Goal: Information Seeking & Learning: Understand process/instructions

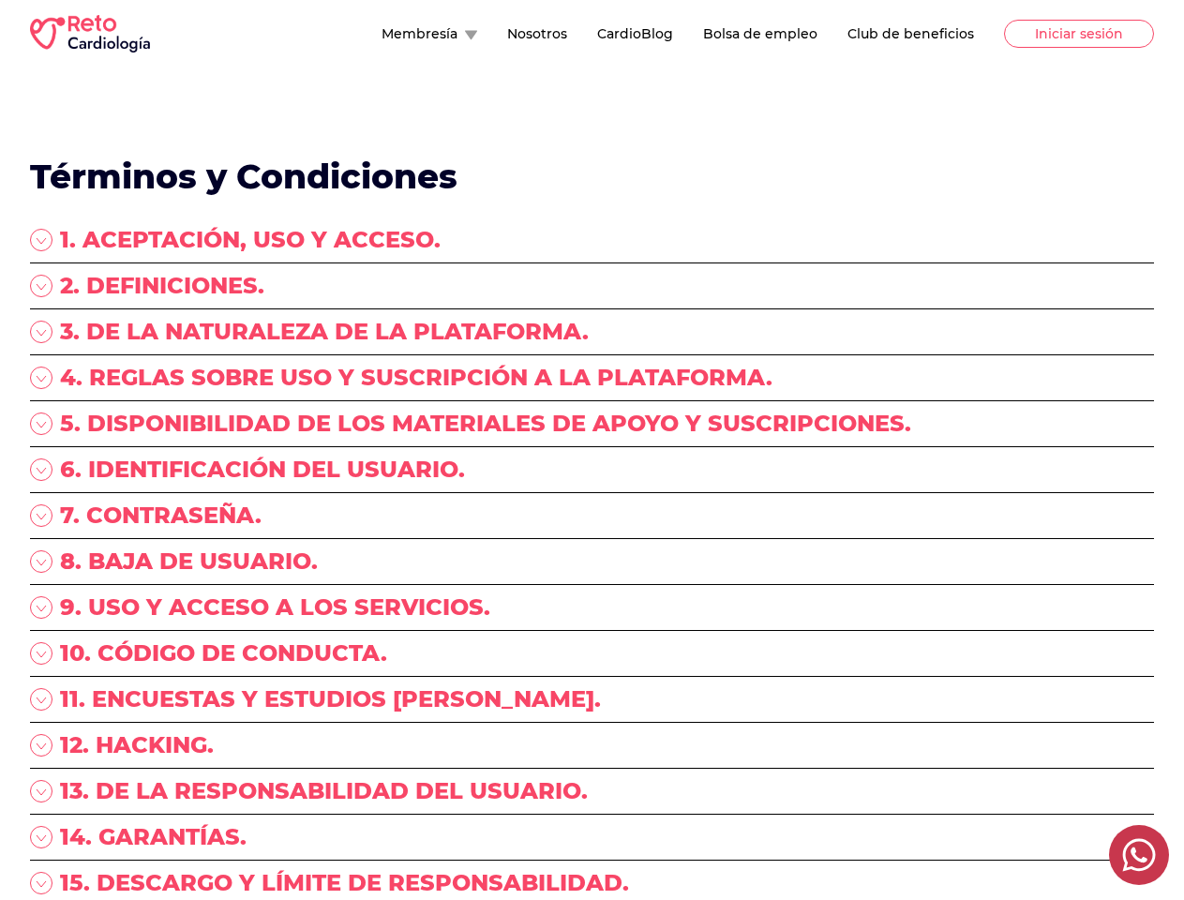
click at [592, 450] on div "5. DISPONIBILIDAD DE LOS MATERIALES DE APOYO Y SUSCRIPCIONES." at bounding box center [592, 432] width 1124 height 46
click at [382, 34] on button "Membresía" at bounding box center [430, 33] width 96 height 19
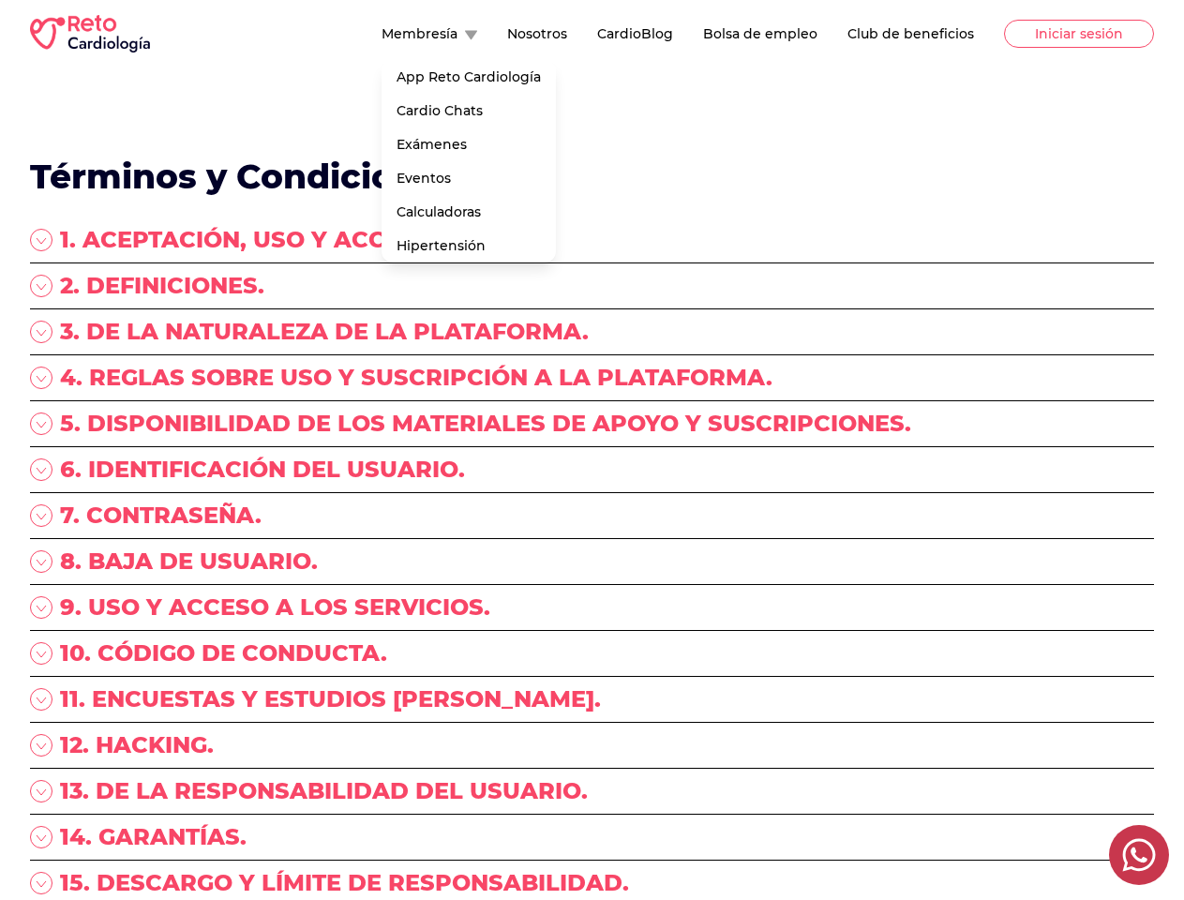
click at [592, 244] on div "1. ACEPTACIÓN, USO Y ACCESO." at bounding box center [592, 244] width 1124 height 38
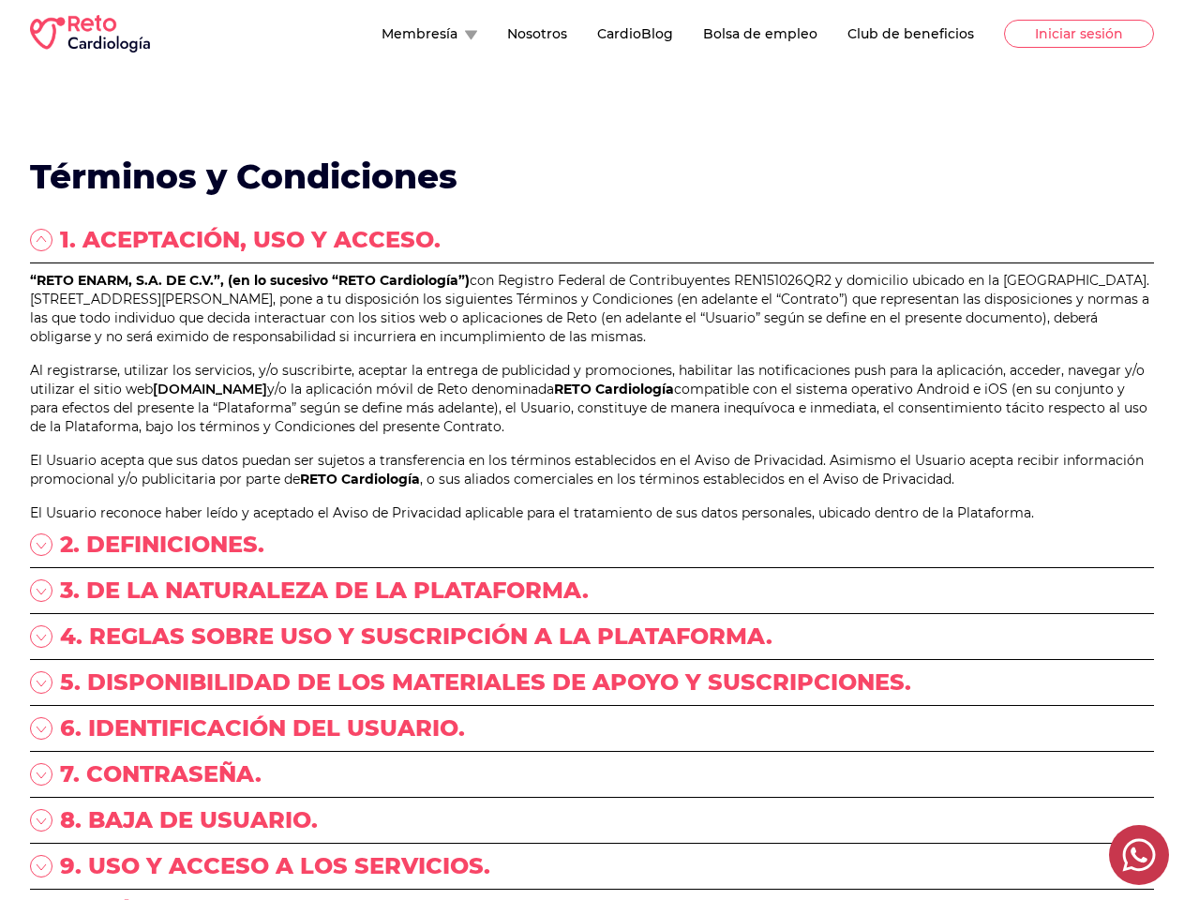
click at [592, 290] on p "“RETO ENARM, S.A. DE C.V.”, (en lo sucesivo “RETO Cardiología”) con Registro Fe…" at bounding box center [592, 308] width 1124 height 75
click at [592, 336] on p "“RETO ENARM, S.A. DE C.V.”, (en lo sucesivo “RETO Cardiología”) con Registro Fe…" at bounding box center [592, 308] width 1124 height 75
click at [592, 346] on p "“RETO ENARM, S.A. DE C.V.”, (en lo sucesivo “RETO Cardiología”) con Registro Fe…" at bounding box center [592, 308] width 1124 height 75
click at [267, 398] on link "[DOMAIN_NAME]" at bounding box center [210, 389] width 114 height 17
click at [592, 436] on p "Al registrarse, utilizar los servicios, y/o suscribirte, aceptar la entrega de …" at bounding box center [592, 398] width 1124 height 75
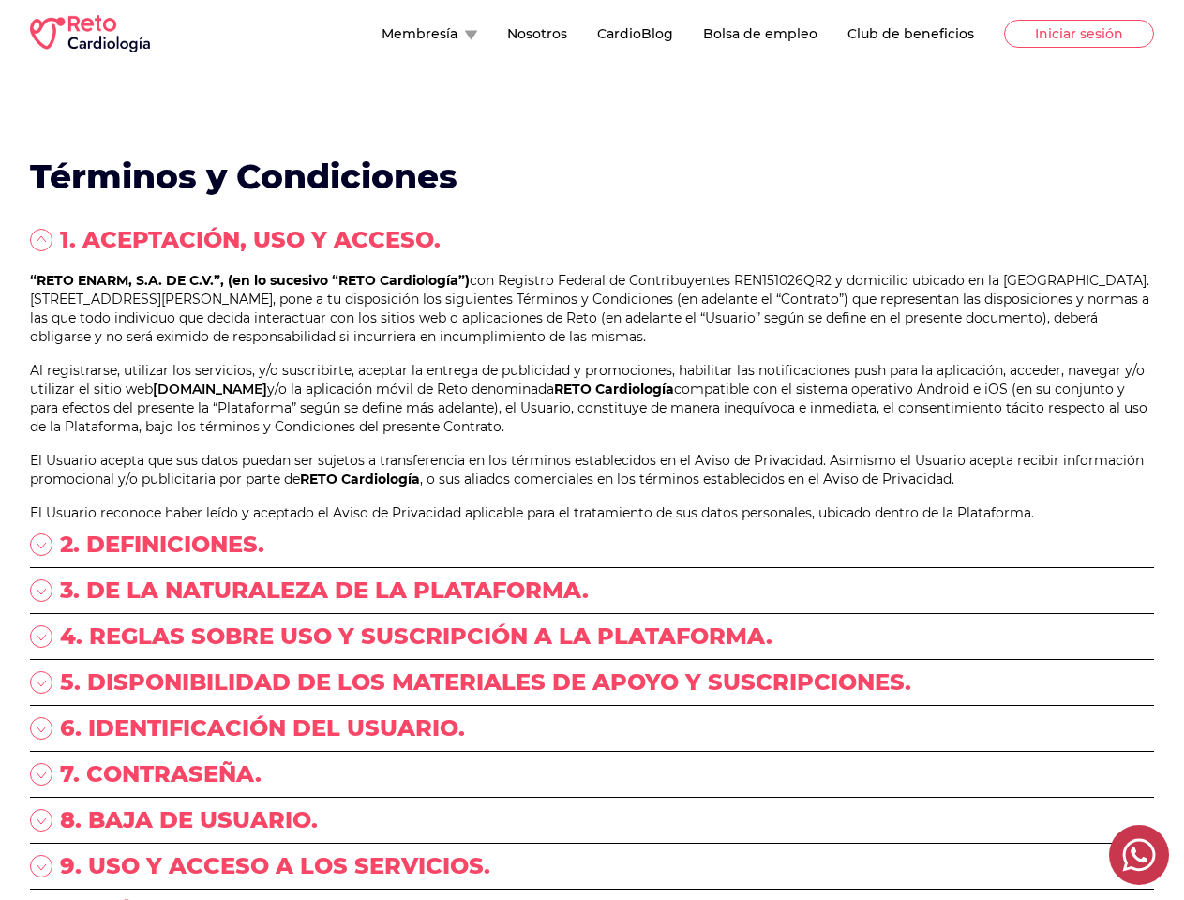
click at [592, 520] on div "“RETO ENARM, S.A. DE C.V.”, (en lo sucesivo “RETO Cardiología”) con Registro Fe…" at bounding box center [592, 396] width 1124 height 251
click at [592, 489] on p "El Usuario acepta que sus datos puedan ser sujetos a transferencia en los térmi…" at bounding box center [592, 470] width 1124 height 38
